Goal: Information Seeking & Learning: Compare options

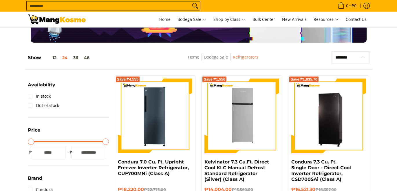
click at [351, 55] on select "**********" at bounding box center [351, 57] width 38 height 12
select select "**********"
click at [332, 51] on select "**********" at bounding box center [351, 57] width 38 height 12
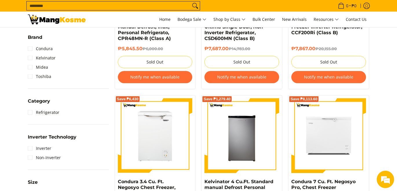
scroll to position [227, 0]
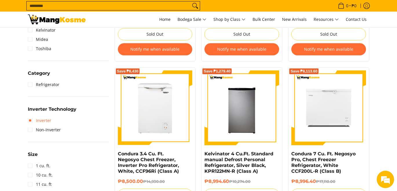
click at [31, 121] on link "Inverter" at bounding box center [39, 120] width 23 height 9
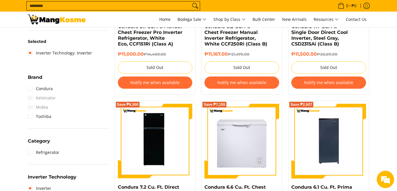
scroll to position [227, 0]
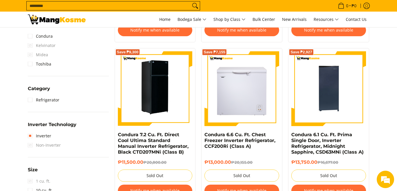
scroll to position [256, 0]
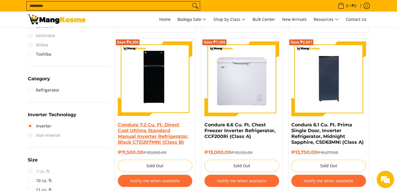
click at [145, 126] on link "Condura 7.2 Cu. Ft. Direct Cool Ultima Standard Manual Inverter Refrigerator, B…" at bounding box center [153, 133] width 71 height 23
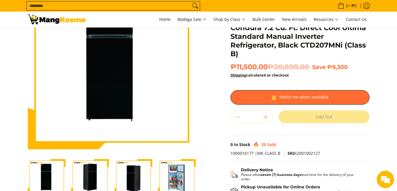
click at [174, 177] on img "Condura 7.2 Cu. Ft. Direct Cool Ultima Standard Manual Inverter Refrigerator, B…" at bounding box center [177, 178] width 38 height 38
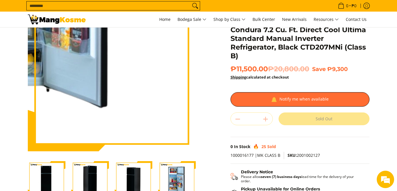
scroll to position [87, 0]
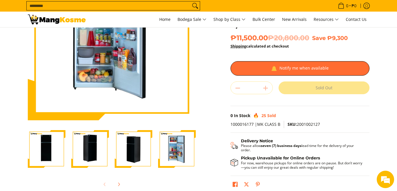
click at [141, 145] on img "Condura 7.2 Cu. Ft. Direct Cool Ultima Standard Manual Inverter Refrigerator, B…" at bounding box center [134, 149] width 38 height 38
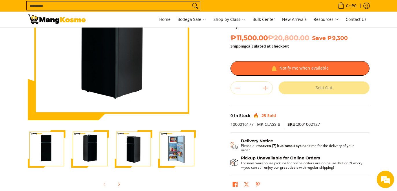
click at [182, 153] on img "Condura 7.2 Cu. Ft. Direct Cool Ultima Standard Manual Inverter Refrigerator, B…" at bounding box center [177, 149] width 38 height 38
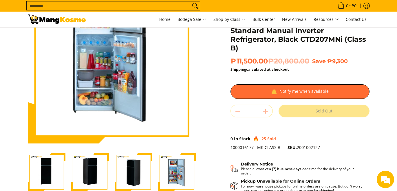
scroll to position [29, 0]
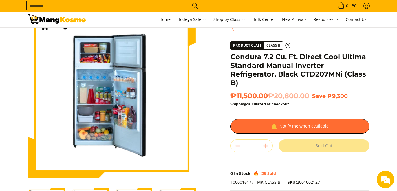
click at [11, 183] on section "Skip to Main Content Enable zoom Disable zoom Enable zoom Disable zoom Enable z…" at bounding box center [198, 131] width 397 height 265
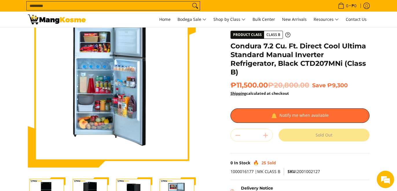
scroll to position [0, 0]
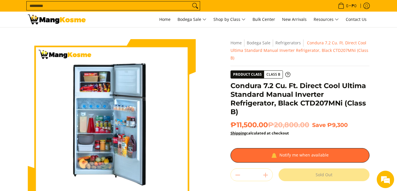
click at [20, 183] on section "Skip to Main Content Enable zoom Disable zoom Enable zoom Disable zoom Enable z…" at bounding box center [198, 160] width 397 height 265
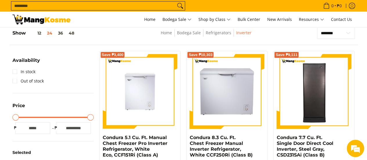
scroll to position [24, 0]
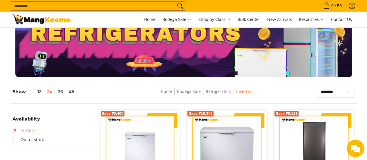
click at [14, 131] on link "In stock" at bounding box center [23, 130] width 23 height 9
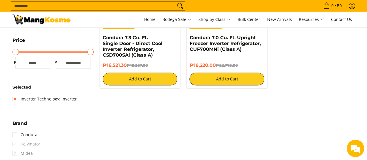
scroll to position [197, 0]
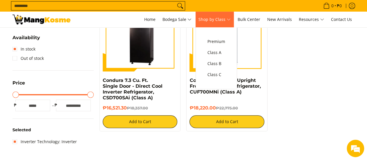
click at [223, 12] on link "Shop by Class" at bounding box center [214, 20] width 38 height 16
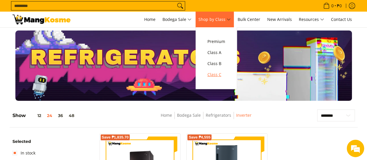
click at [218, 74] on span "Class C" at bounding box center [216, 74] width 18 height 7
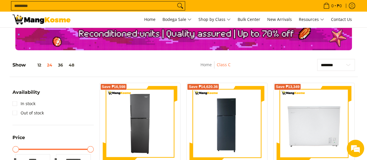
scroll to position [116, 0]
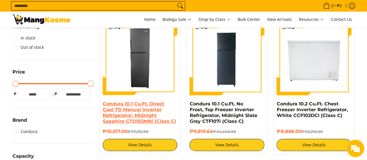
click at [129, 106] on link "Condura 10.1 Cu.Ft. Direct Cool TD Manual Inverter Refrigerator, Midnight Sapph…" at bounding box center [139, 112] width 73 height 23
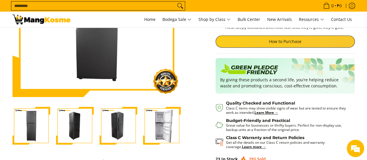
scroll to position [116, 0]
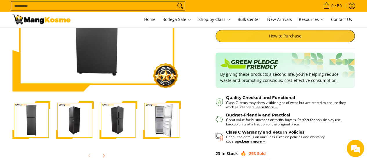
click at [165, 129] on img "Condura 10.1 Cu.Ft. Direct Cool TD Manual Inverter Refrigerator, Midnight Sapph…" at bounding box center [162, 120] width 38 height 38
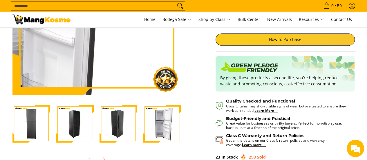
scroll to position [58, 0]
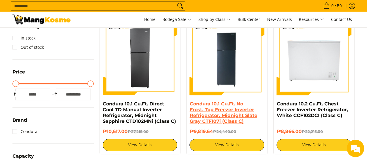
click at [205, 103] on link "Condura 10.1 Cu.Ft. No Frost, Top Freezer Inverter Refrigerator, Midnight Slate…" at bounding box center [223, 112] width 68 height 23
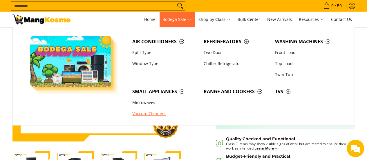
scroll to position [116, 0]
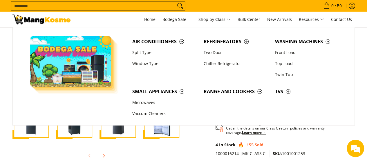
click at [154, 134] on img "Condura 10.1 Cu.Ft. No Frost, Top Freezer Inverter Refrigerator, Midnight Slate…" at bounding box center [162, 120] width 38 height 38
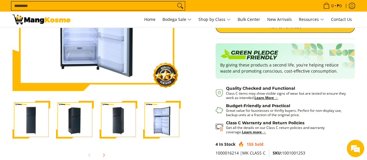
scroll to position [145, 0]
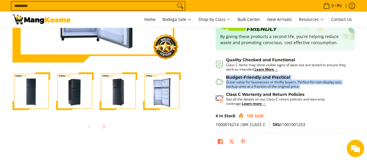
drag, startPoint x: 305, startPoint y: 86, endPoint x: 221, endPoint y: 81, distance: 84.2
click at [221, 81] on div "Budget-Friendly and Practical Great value for businesses or thrifty buyers. Per…" at bounding box center [284, 80] width 139 height 15
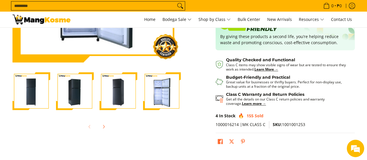
click at [267, 99] on p "Get all the details on our Class C return policies and warranty coverage. Learn…" at bounding box center [287, 101] width 123 height 9
click at [242, 103] on strong "Learn more →" at bounding box center [254, 103] width 24 height 5
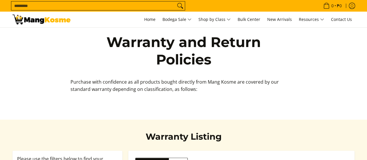
scroll to position [29, 0]
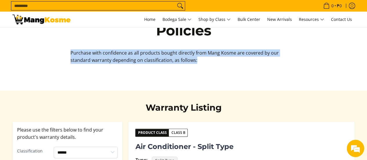
drag, startPoint x: 213, startPoint y: 72, endPoint x: 68, endPoint y: 54, distance: 145.9
click at [68, 54] on div "Purchase with confidence as all products bought directly from Mang Kosme are co…" at bounding box center [182, 64] width 229 height 30
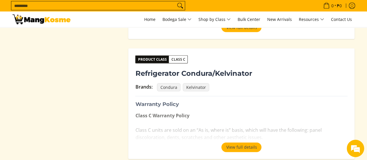
scroll to position [609, 0]
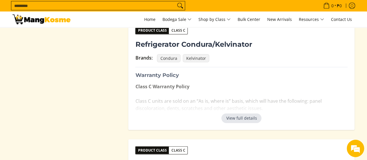
click at [237, 119] on button "View full details" at bounding box center [241, 117] width 40 height 9
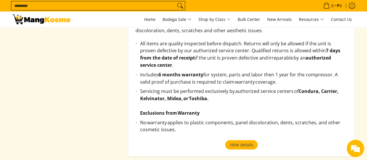
scroll to position [696, 0]
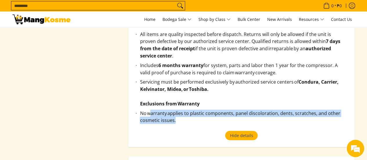
drag, startPoint x: 203, startPoint y: 110, endPoint x: 148, endPoint y: 106, distance: 55.2
click at [148, 110] on li "No warranty applies to plastic components, panel discoloration, dents, scratche…" at bounding box center [244, 118] width 208 height 17
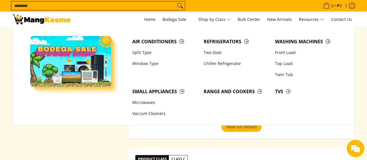
scroll to position [956, 0]
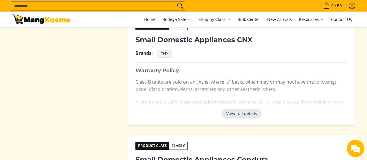
click at [257, 109] on button "View full details" at bounding box center [241, 113] width 40 height 9
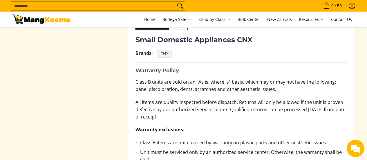
scroll to position [985, 0]
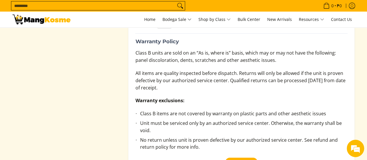
drag, startPoint x: 209, startPoint y: 79, endPoint x: 134, endPoint y: 65, distance: 75.6
click at [134, 65] on div "Product Class Class B Small Domestic Appliances CNX Brands: CNX Warranty Policy…" at bounding box center [241, 80] width 226 height 188
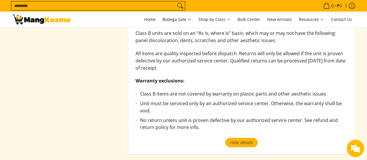
scroll to position [1014, 0]
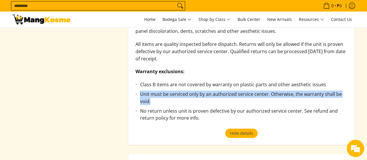
drag, startPoint x: 168, startPoint y: 90, endPoint x: 146, endPoint y: 86, distance: 21.8
click at [139, 85] on ul "Class B items are not covered by warranty on plastic parts and other aesthetic …" at bounding box center [241, 105] width 212 height 48
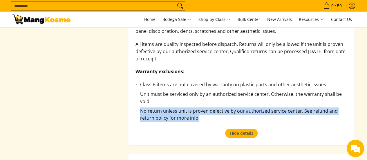
drag, startPoint x: 203, startPoint y: 111, endPoint x: 139, endPoint y: 102, distance: 64.4
click at [139, 102] on ul "Class B items are not covered by warranty on plastic parts and other aesthetic …" at bounding box center [241, 105] width 212 height 48
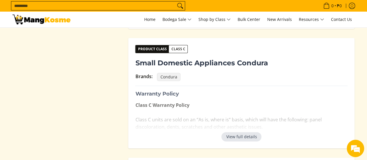
click at [231, 132] on button "View full details" at bounding box center [241, 136] width 40 height 9
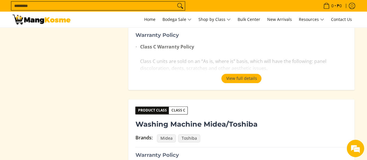
scroll to position [1362, 0]
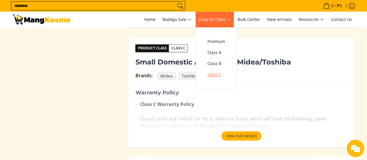
click at [219, 79] on link "Class C" at bounding box center [215, 74] width 23 height 11
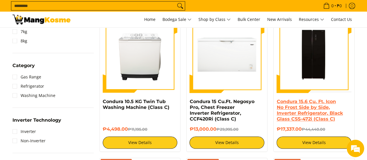
click at [299, 103] on link "Condura 15.6 Cu. Ft. Icon No Frost Side by Side, Inverter Refrigerator, Black G…" at bounding box center [309, 110] width 66 height 23
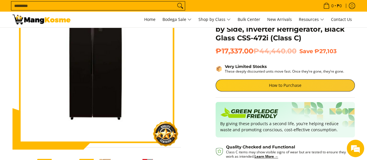
scroll to position [87, 0]
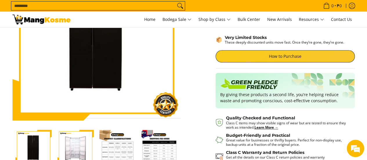
click at [75, 145] on img "Condura 15.6 Cu. Ft. Icon No Frost Side by Side, Inverter Refrigerator, Black G…" at bounding box center [75, 148] width 36 height 36
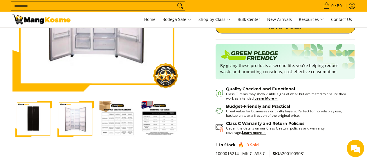
scroll to position [0, 0]
click at [171, 115] on img "Condura 15.6 Cu. Ft. Icon No Frost Side by Side, Inverter Refrigerator, Black G…" at bounding box center [159, 119] width 36 height 36
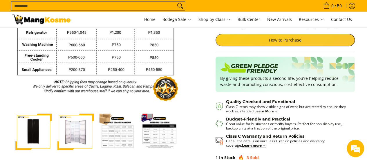
scroll to position [116, 0]
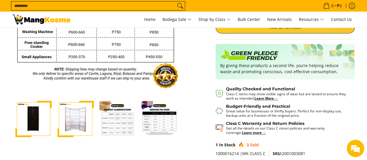
click at [121, 127] on img "Condura 15.6 Cu. Ft. Icon No Frost Side by Side, Inverter Refrigerator, Black G…" at bounding box center [117, 119] width 36 height 36
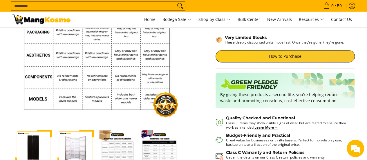
scroll to position [58, 0]
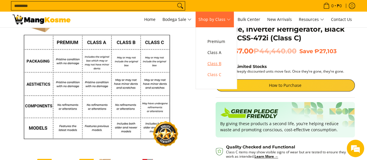
click at [223, 67] on span "Class B" at bounding box center [216, 63] width 18 height 7
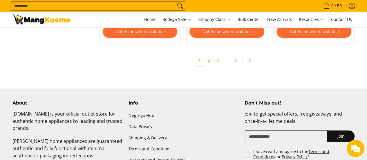
scroll to position [1217, 0]
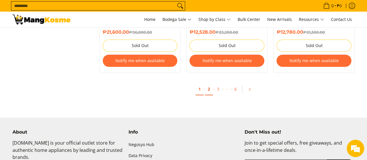
click at [210, 90] on link "2" at bounding box center [209, 89] width 8 height 12
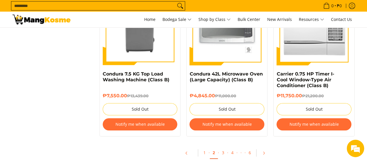
scroll to position [1246, 0]
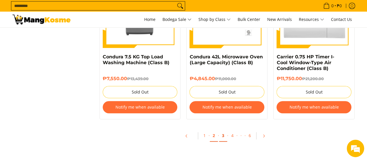
click at [221, 135] on link "3" at bounding box center [223, 136] width 8 height 12
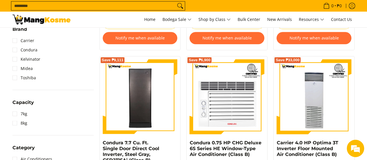
scroll to position [261, 0]
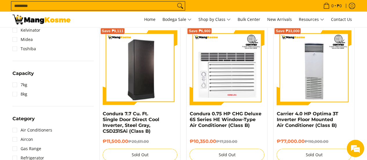
click at [144, 83] on img at bounding box center [140, 67] width 75 height 73
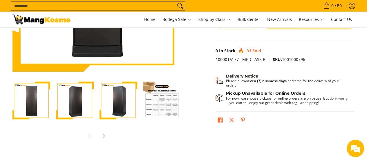
scroll to position [145, 0]
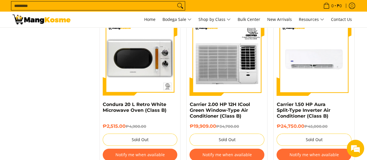
scroll to position [1043, 0]
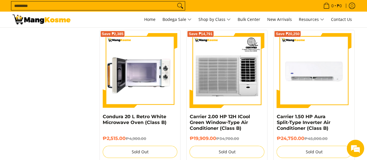
click at [149, 76] on img at bounding box center [140, 70] width 75 height 75
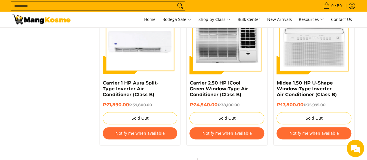
scroll to position [1296, 0]
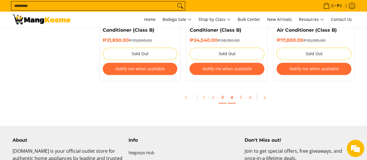
click at [232, 94] on link "4" at bounding box center [232, 97] width 8 height 12
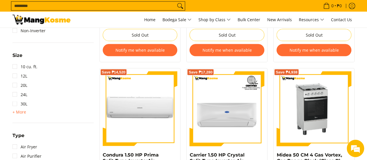
scroll to position [551, 0]
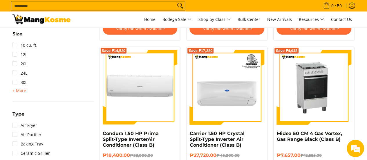
click at [304, 88] on img at bounding box center [313, 87] width 75 height 75
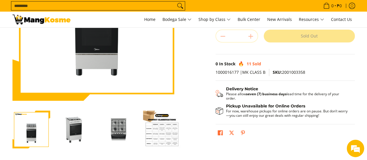
scroll to position [116, 0]
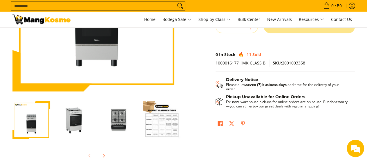
click at [123, 120] on img "Midea 50 CM 4 Gas Vortex, Gas Range Black (Class B)-3" at bounding box center [118, 120] width 38 height 38
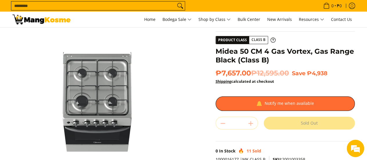
scroll to position [29, 0]
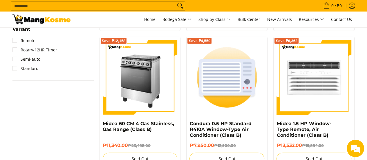
scroll to position [725, 0]
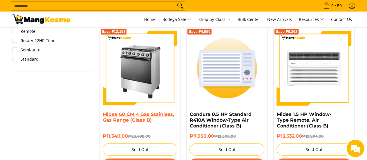
click at [126, 116] on link "Midea 60 CM 4 Gas Stainless, Gas Range (Class B)" at bounding box center [138, 116] width 71 height 11
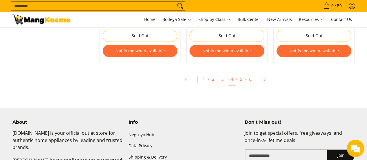
scroll to position [1304, 0]
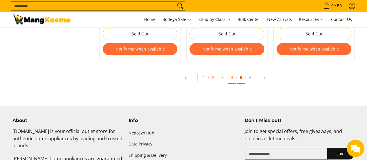
click at [242, 78] on link "5" at bounding box center [241, 78] width 8 height 12
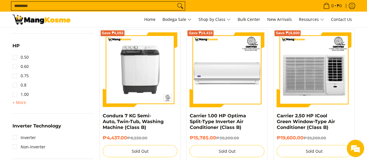
scroll to position [435, 0]
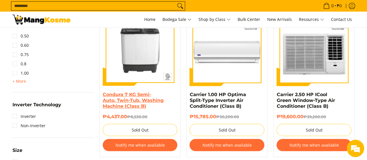
click at [139, 94] on link "Condura 7 KG Semi-Auto, Twin-Tub, Washing Machine (Class B)" at bounding box center [133, 100] width 61 height 17
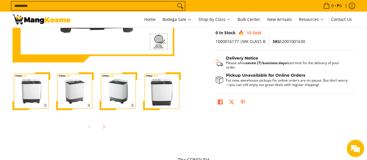
click at [86, 97] on img "condura-semi-automatic-7-kilos-twin-tub-washing-machine-right-side-view-mang-ko…" at bounding box center [75, 91] width 38 height 38
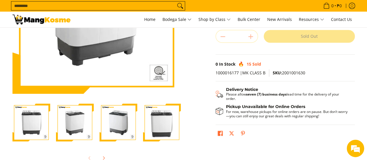
scroll to position [116, 0]
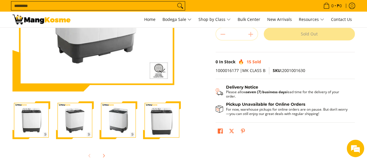
click at [127, 121] on img "condura-semi-automatic-7-kilos-twin-tub-washing-machine-left-side-view-mang-kos…" at bounding box center [118, 120] width 38 height 38
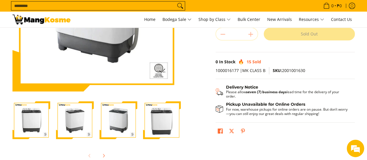
click at [153, 121] on img "condura-semi-automatic-7-kilos-twin-tub-washing-machine-without-icc-sticker-fro…" at bounding box center [162, 120] width 38 height 38
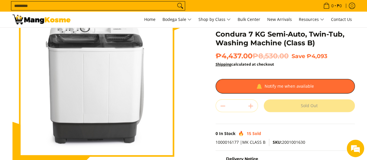
scroll to position [29, 0]
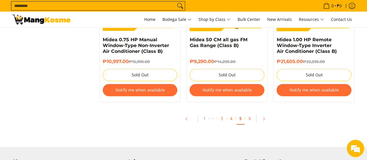
scroll to position [1275, 0]
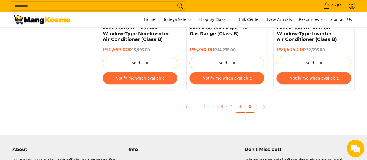
click at [250, 108] on link "6" at bounding box center [249, 107] width 8 height 12
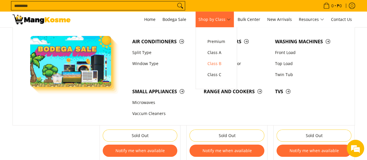
scroll to position [870, 0]
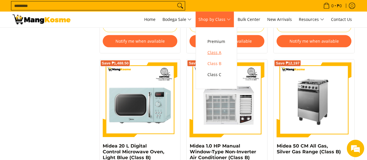
click at [217, 54] on span "Class A" at bounding box center [216, 52] width 18 height 7
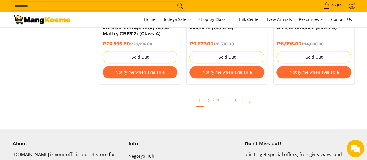
scroll to position [1072, 0]
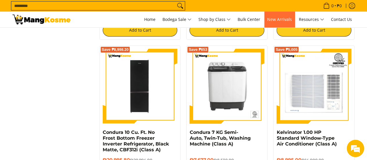
click at [290, 19] on span "New Arrivals" at bounding box center [279, 20] width 25 height 6
